Goal: Task Accomplishment & Management: Manage account settings

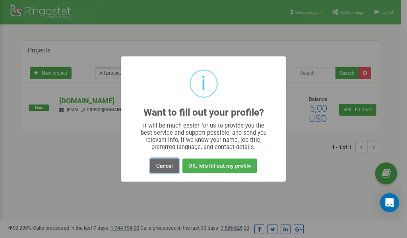
click at [162, 165] on button "Cancel" at bounding box center [164, 166] width 29 height 15
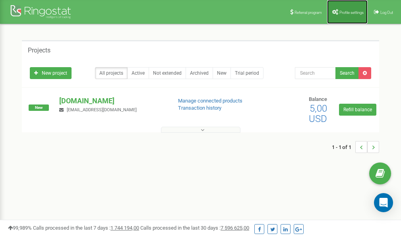
click at [346, 12] on span "Profile settings" at bounding box center [352, 12] width 24 height 4
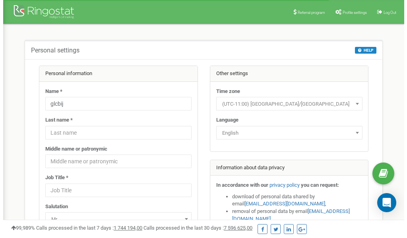
scroll to position [40, 0]
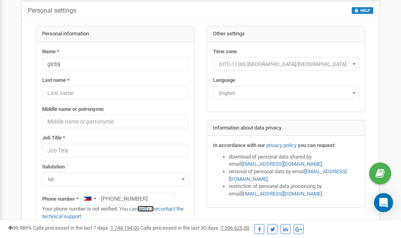
click at [148, 208] on link "verify it" at bounding box center [146, 209] width 16 height 6
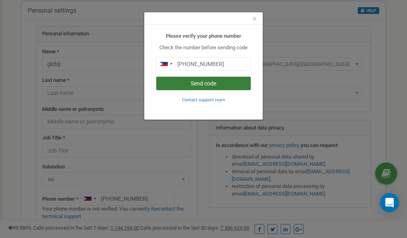
click at [200, 83] on button "Send code" at bounding box center [203, 84] width 95 height 14
